Goal: Transaction & Acquisition: Purchase product/service

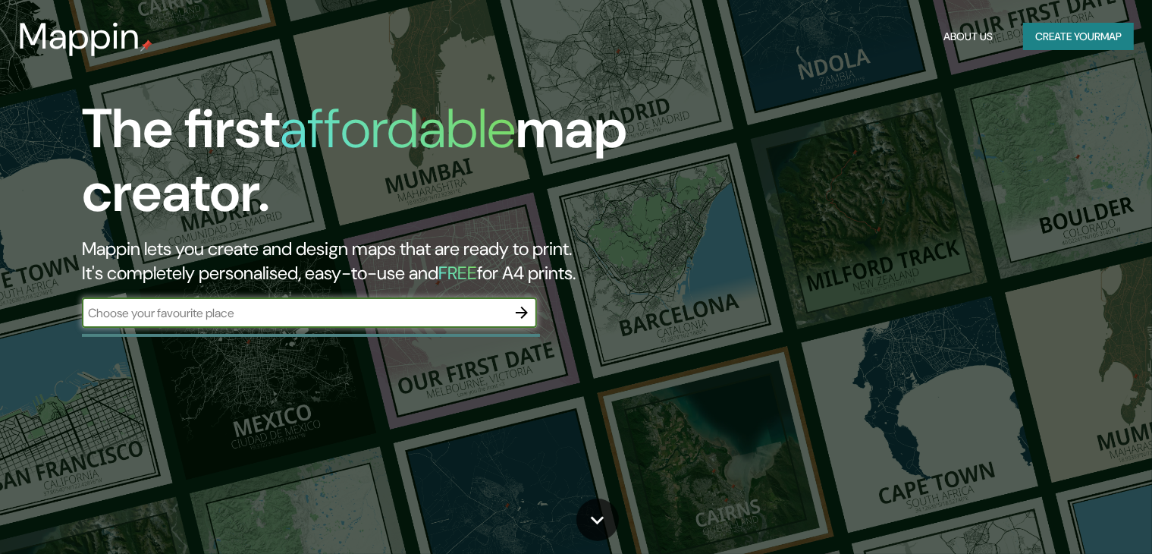
drag, startPoint x: 321, startPoint y: 332, endPoint x: 325, endPoint y: 322, distance: 10.6
click at [321, 331] on div "The first affordable map creator. Mappin lets you create and design maps that a…" at bounding box center [369, 220] width 691 height 246
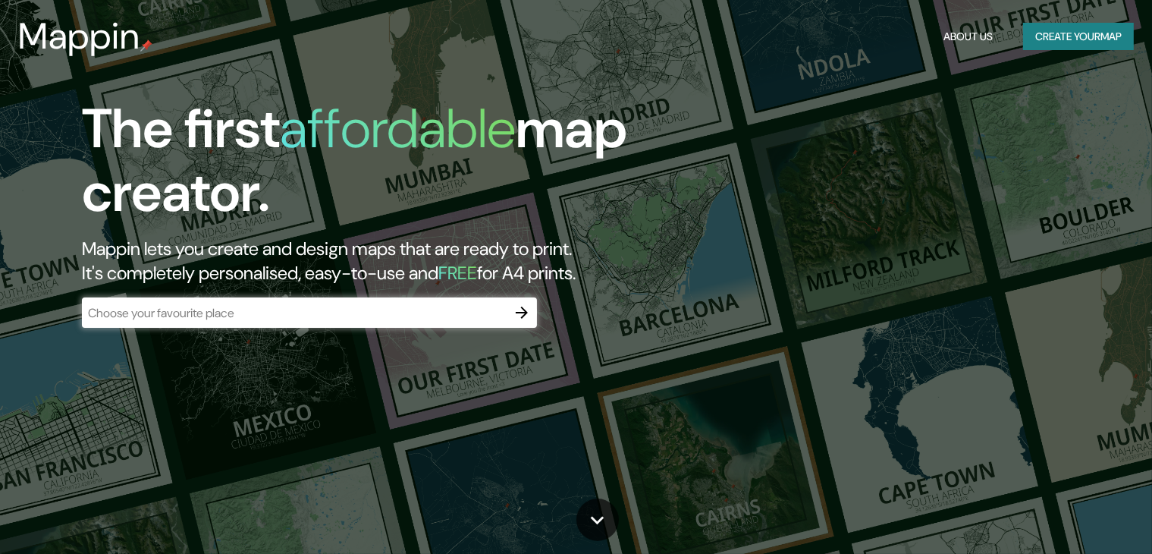
click at [328, 316] on input "text" at bounding box center [294, 312] width 425 height 17
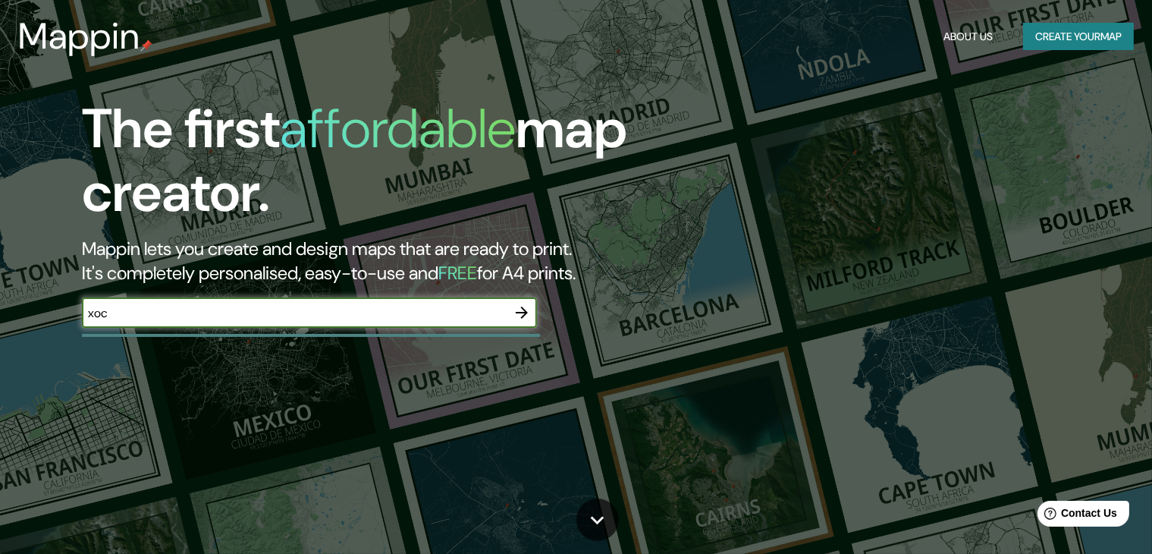
type input "XOCHIMILCO"
click at [519, 314] on icon "button" at bounding box center [522, 312] width 18 height 18
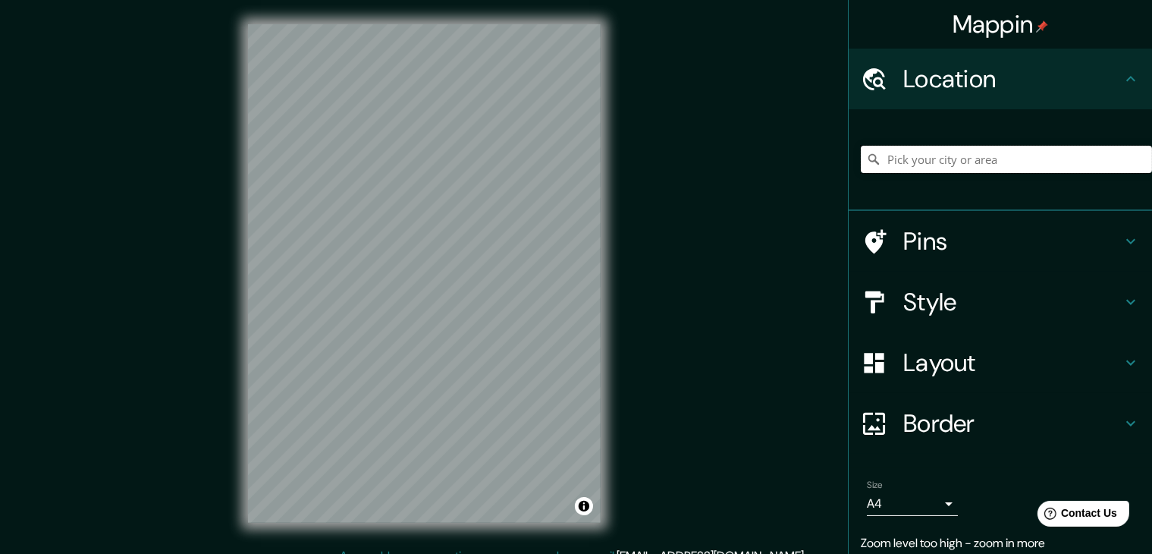
click at [974, 168] on input "Pick your city or area" at bounding box center [1006, 159] width 291 height 27
type input "Xochimilco, [GEOGRAPHIC_DATA], [GEOGRAPHIC_DATA]"
click at [914, 298] on h4 "Style" at bounding box center [1012, 302] width 218 height 30
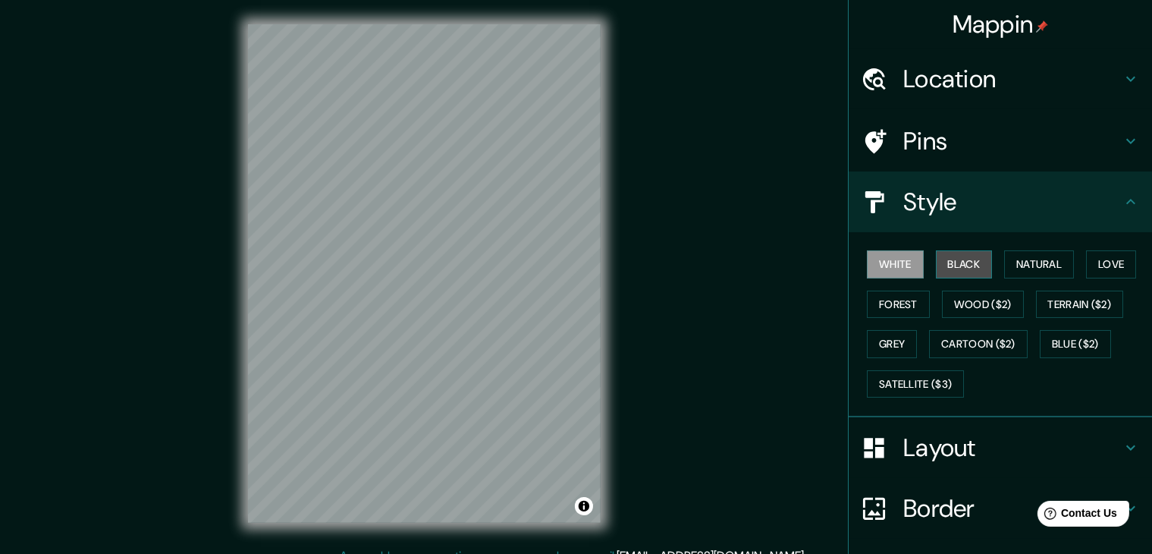
click at [945, 262] on button "Black" at bounding box center [964, 264] width 57 height 28
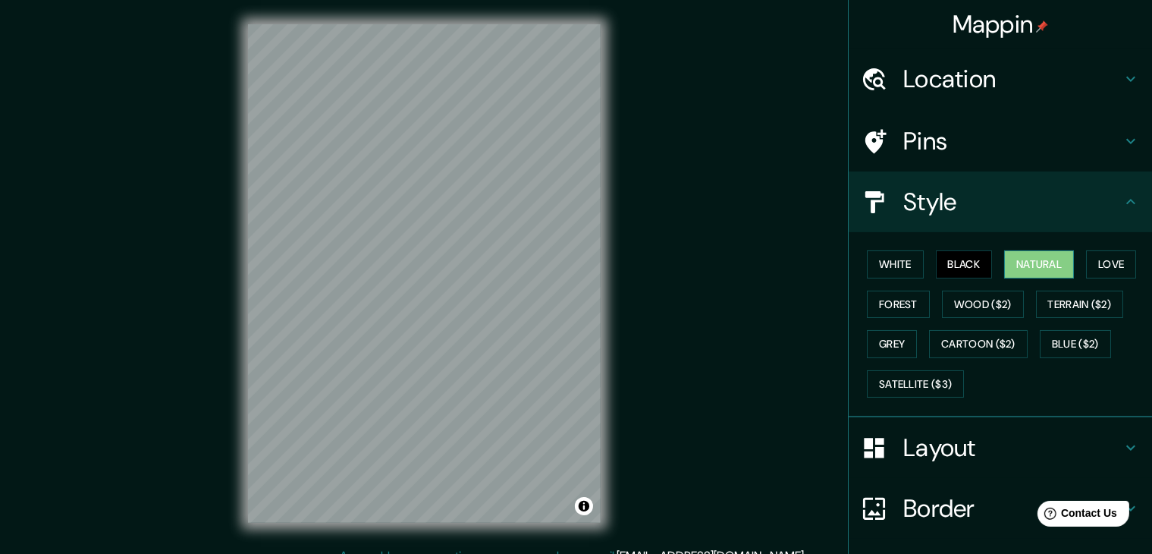
click at [1022, 264] on button "Natural" at bounding box center [1039, 264] width 70 height 28
click at [1088, 259] on button "Love" at bounding box center [1111, 264] width 50 height 28
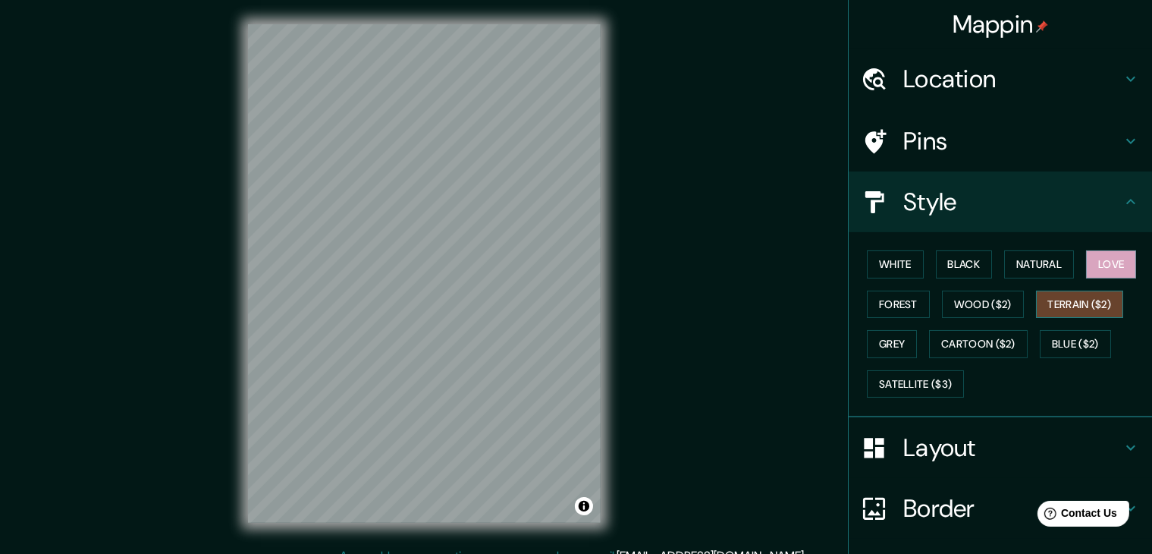
click at [1087, 299] on button "Terrain ($2)" at bounding box center [1080, 304] width 88 height 28
click at [995, 294] on button "Wood ($2)" at bounding box center [983, 304] width 82 height 28
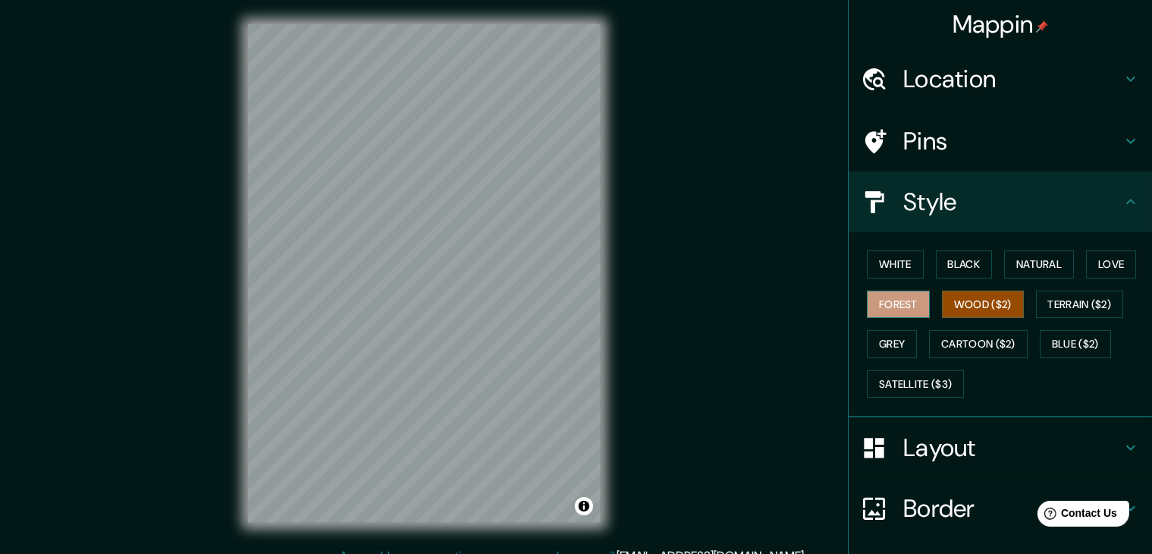
click at [916, 299] on button "Forest" at bounding box center [898, 304] width 63 height 28
click at [936, 337] on button "Cartoon ($2)" at bounding box center [978, 344] width 99 height 28
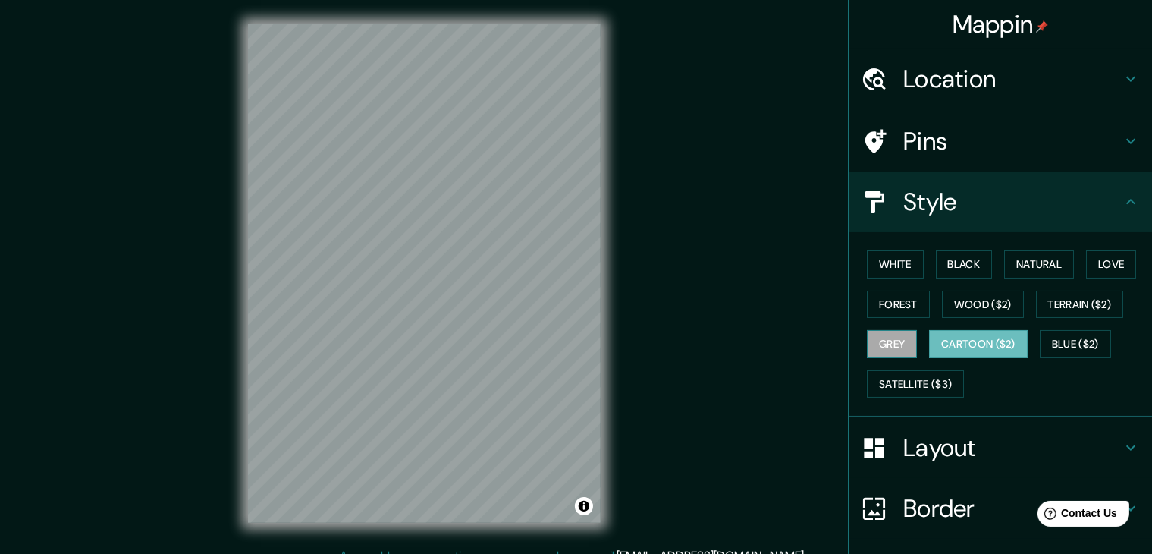
click at [883, 337] on button "Grey" at bounding box center [892, 344] width 50 height 28
click at [1065, 347] on button "Blue ($2)" at bounding box center [1075, 344] width 71 height 28
